Goal: Task Accomplishment & Management: Use online tool/utility

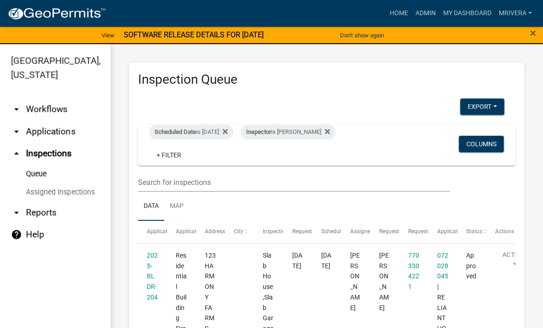
click at [222, 126] on div "Scheduled Date is [DATE]" at bounding box center [191, 132] width 84 height 15
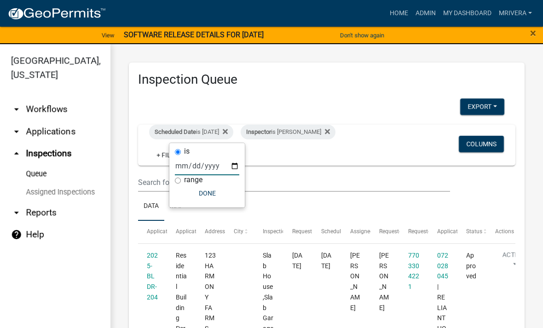
click at [207, 159] on input "[DATE]" at bounding box center [207, 165] width 64 height 19
type input "[DATE]"
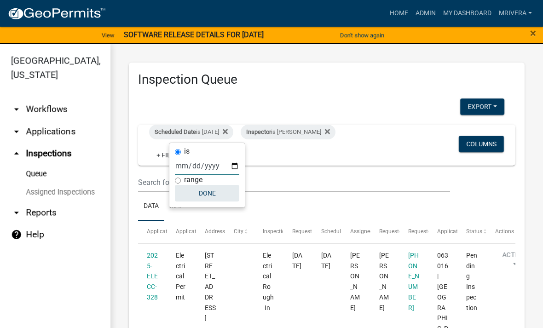
click at [204, 198] on button "Done" at bounding box center [207, 193] width 64 height 17
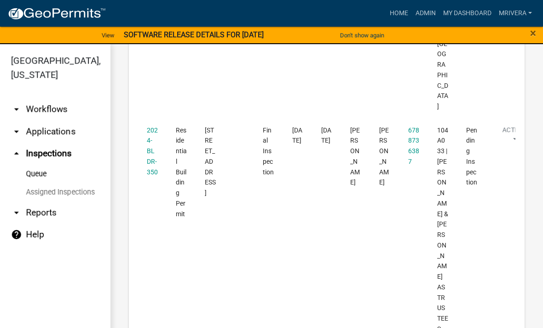
scroll to position [1054, 0]
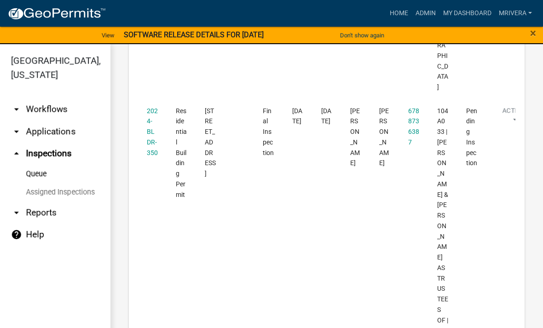
click at [154, 125] on link "2024-BLDR-350" at bounding box center [152, 131] width 11 height 49
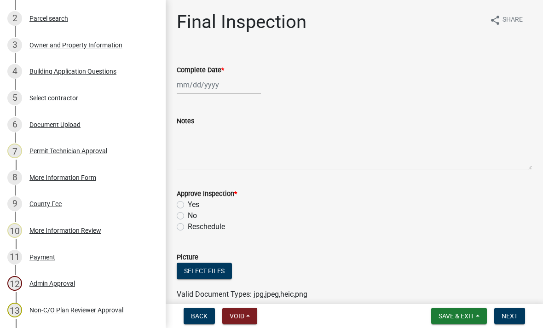
scroll to position [176, 0]
click at [61, 125] on div "Document Upload" at bounding box center [54, 125] width 51 height 6
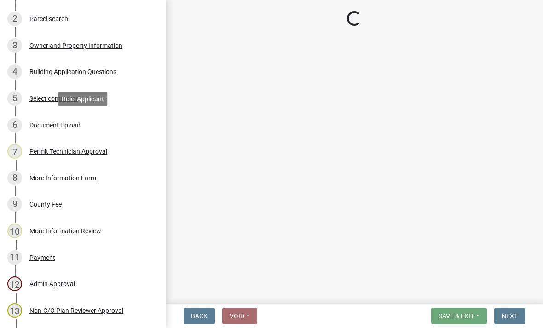
click at [52, 128] on div "6 Document Upload" at bounding box center [79, 125] width 144 height 15
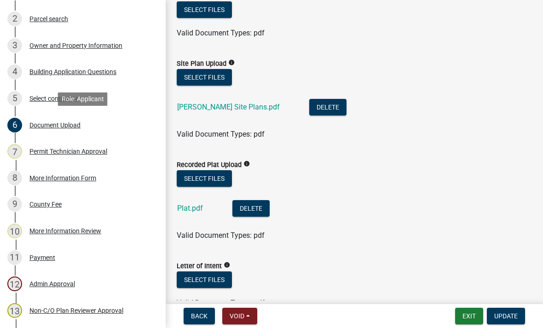
scroll to position [258, 0]
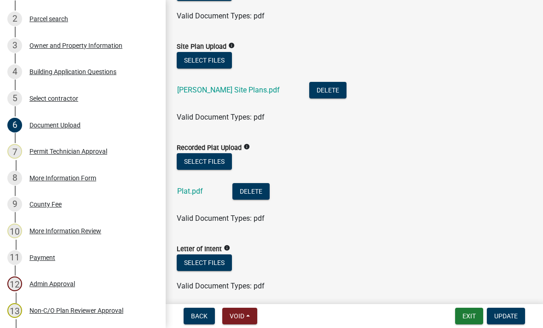
click at [239, 94] on link "[PERSON_NAME] Site Plans.pdf" at bounding box center [228, 90] width 103 height 9
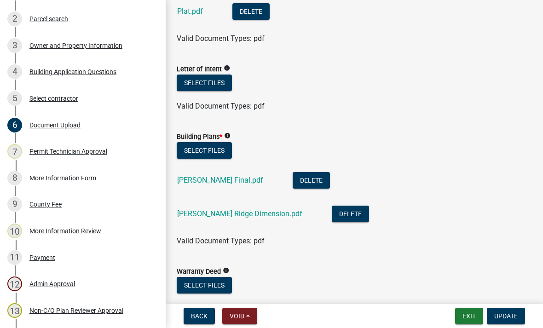
scroll to position [442, 0]
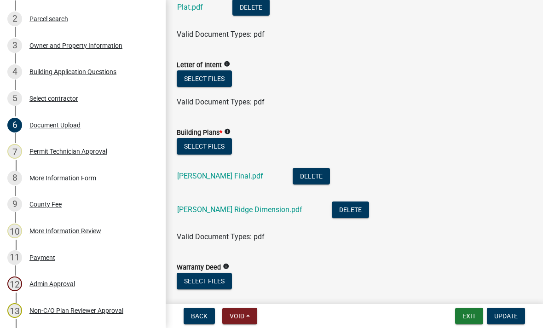
click at [189, 177] on link "[PERSON_NAME] Final.pdf" at bounding box center [220, 176] width 86 height 9
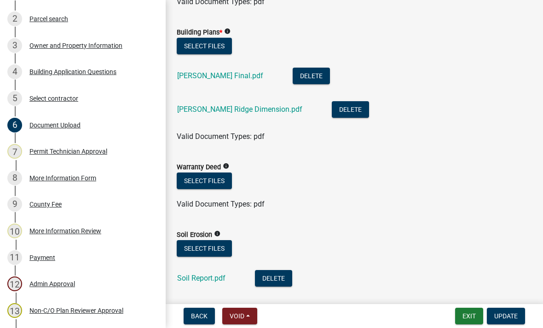
scroll to position [544, 0]
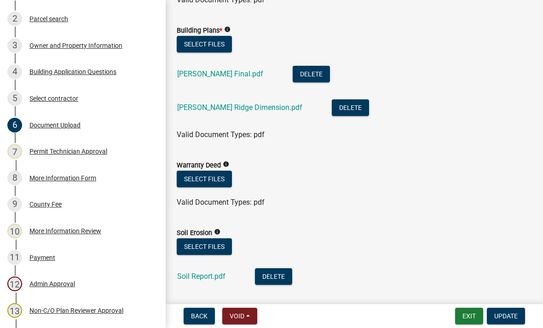
click at [247, 107] on link "[PERSON_NAME] Ridge Dimension.pdf" at bounding box center [239, 107] width 125 height 9
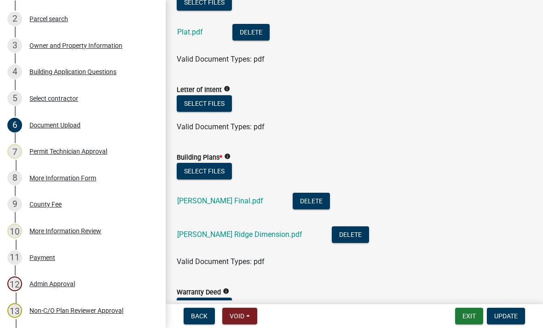
scroll to position [407, 0]
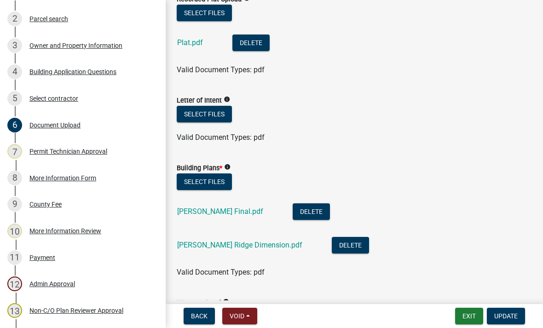
click at [212, 215] on link "[PERSON_NAME] Final.pdf" at bounding box center [220, 211] width 86 height 9
